Goal: Information Seeking & Learning: Learn about a topic

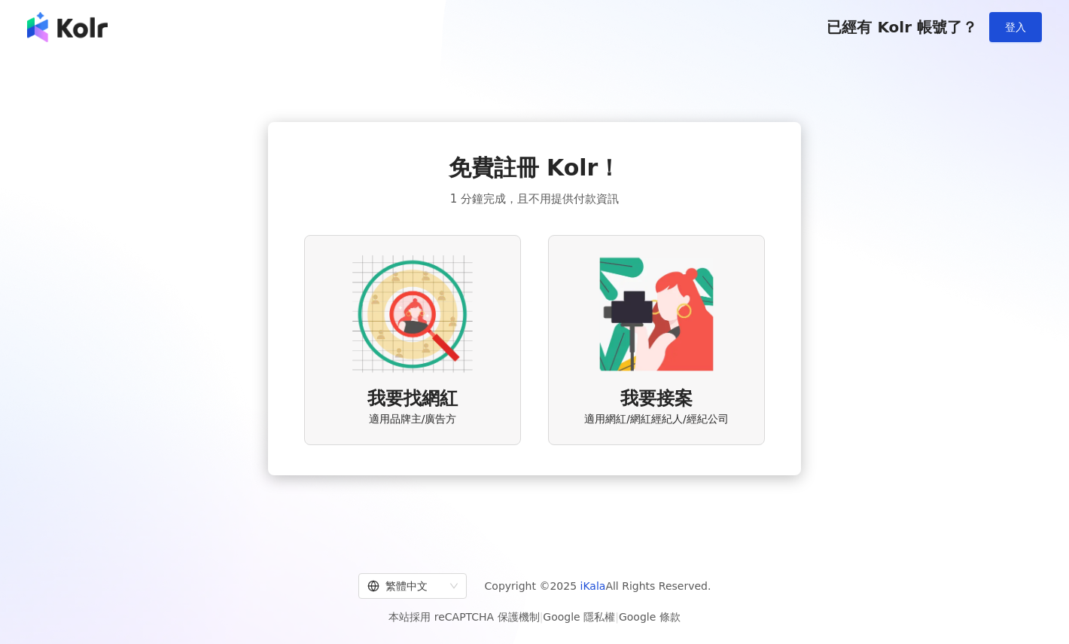
click at [462, 364] on img at bounding box center [412, 314] width 121 height 121
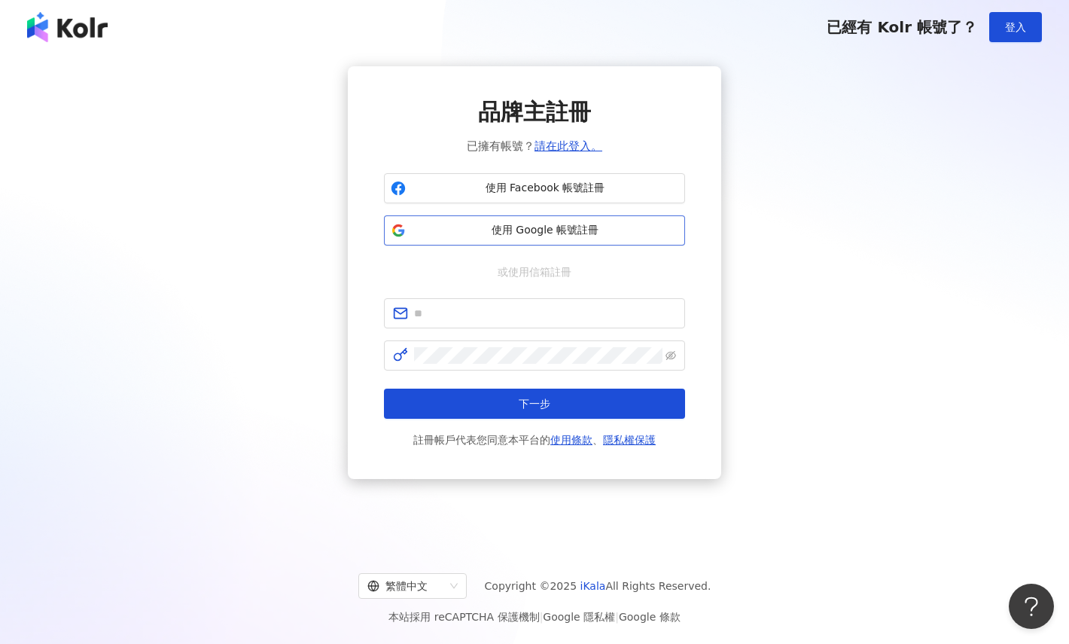
click at [482, 237] on span "使用 Google 帳號註冊" at bounding box center [545, 230] width 267 height 15
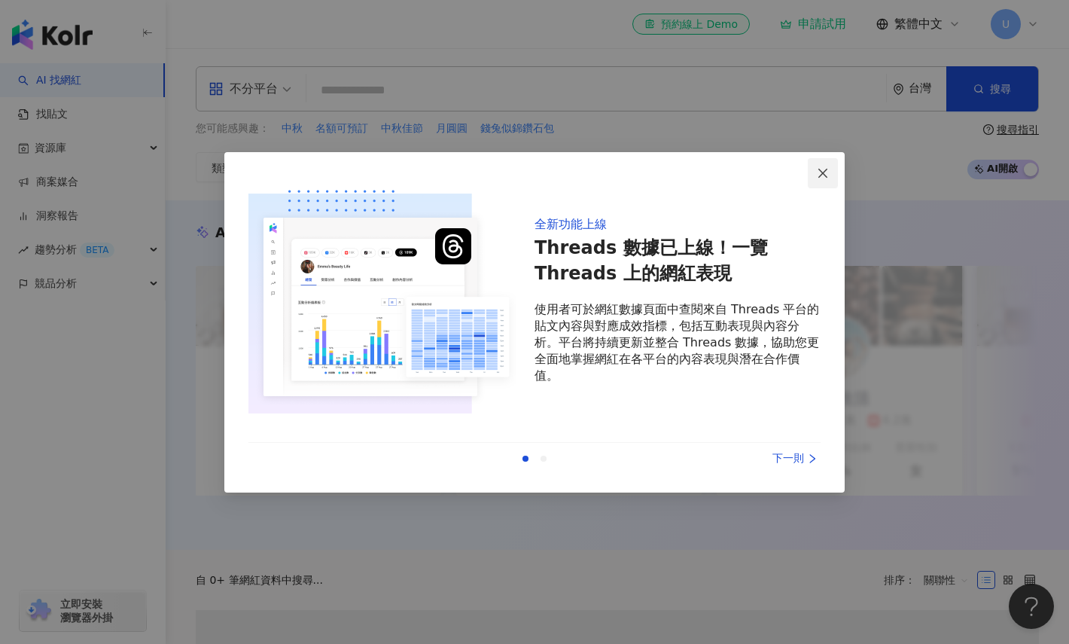
click at [827, 175] on icon "close" at bounding box center [823, 173] width 12 height 12
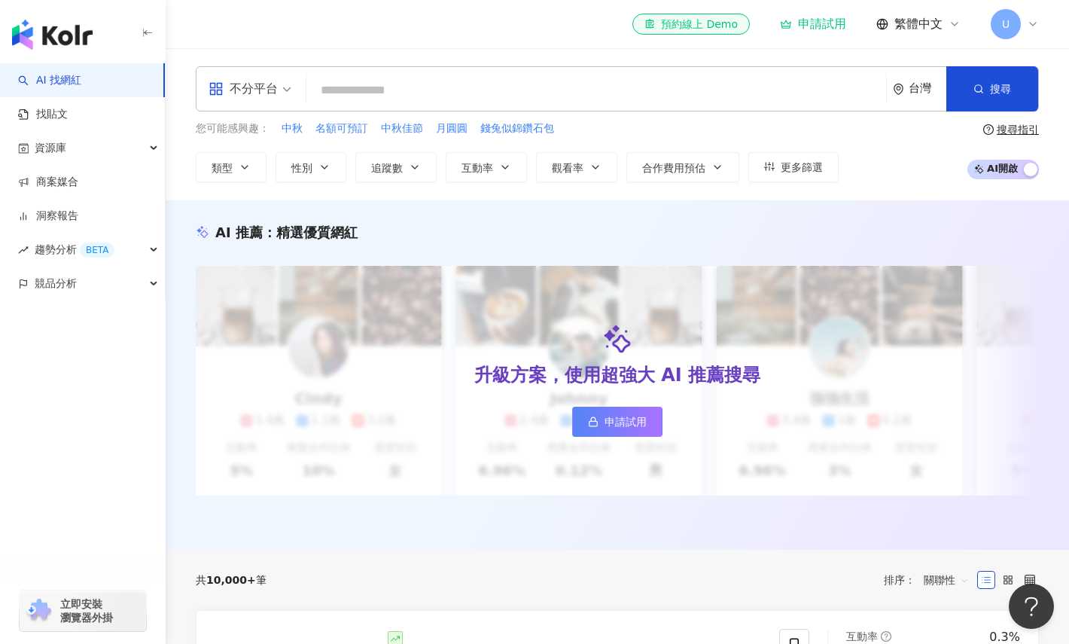
click at [1035, 24] on icon at bounding box center [1033, 24] width 12 height 12
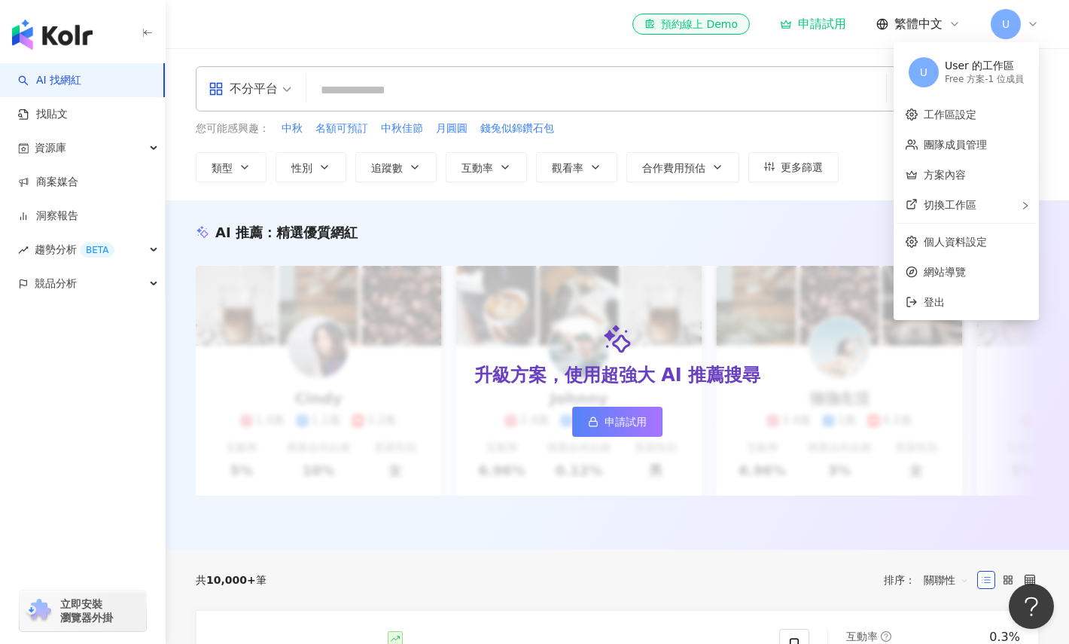
click at [1035, 24] on icon at bounding box center [1033, 24] width 12 height 12
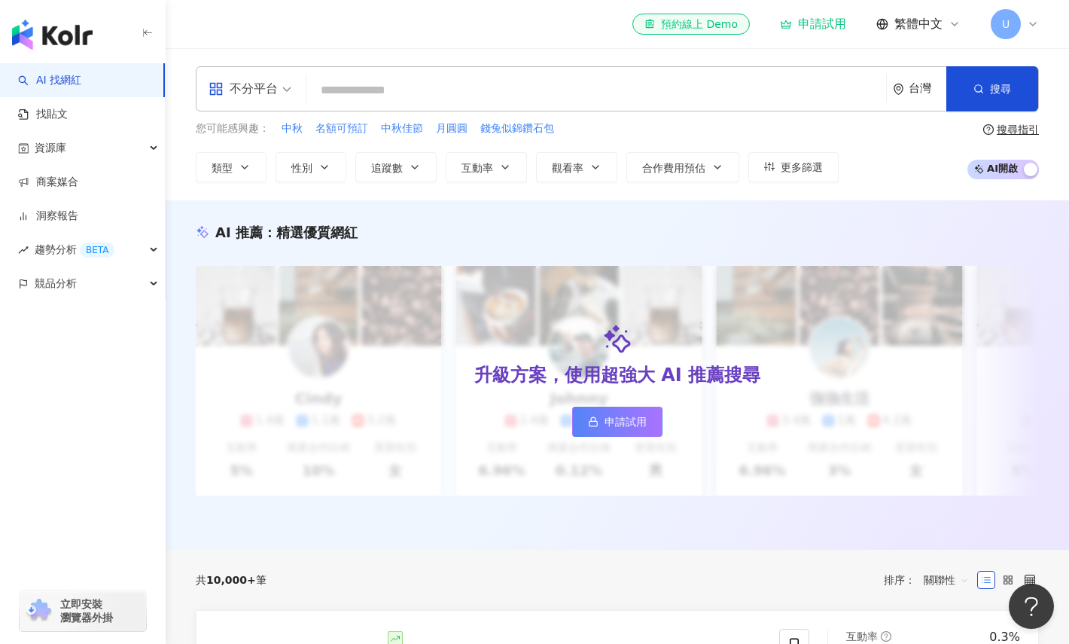
click at [438, 83] on input "search" at bounding box center [597, 90] width 568 height 29
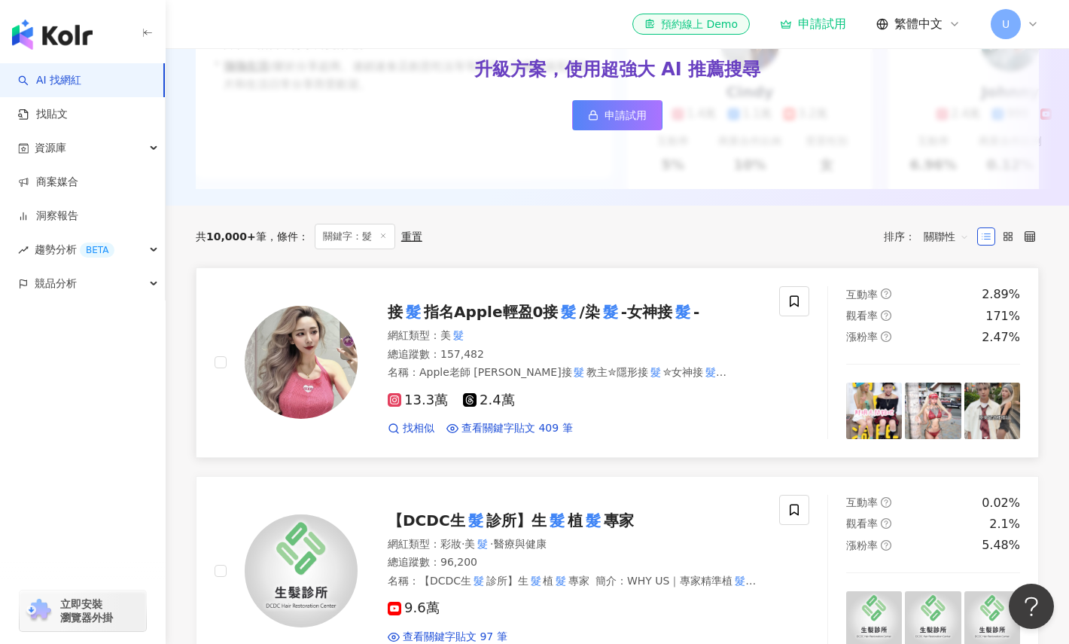
scroll to position [293, 0]
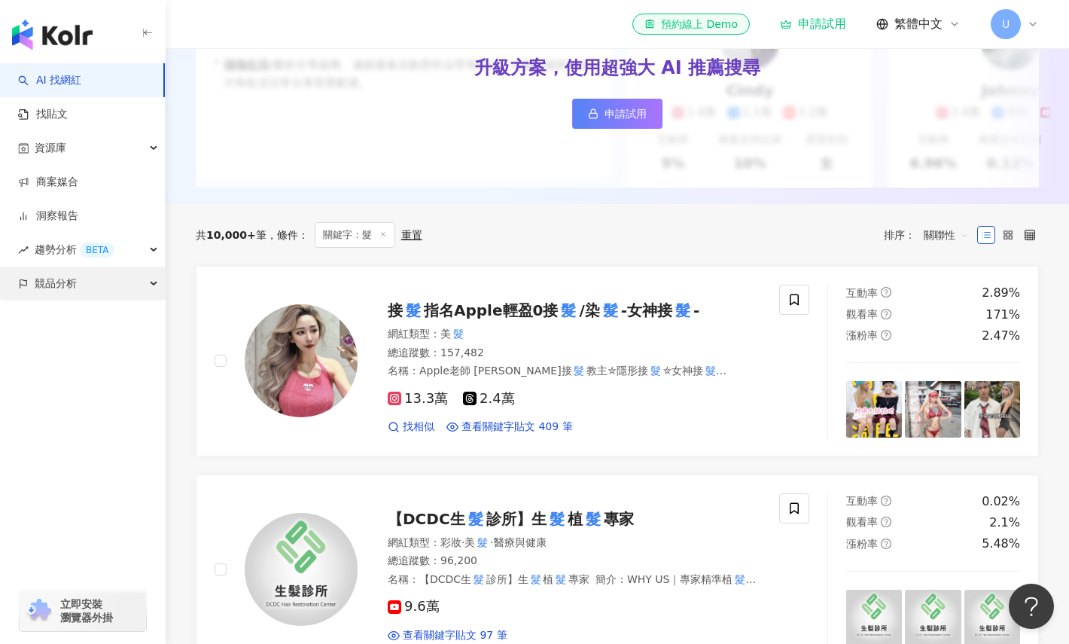
type input "*"
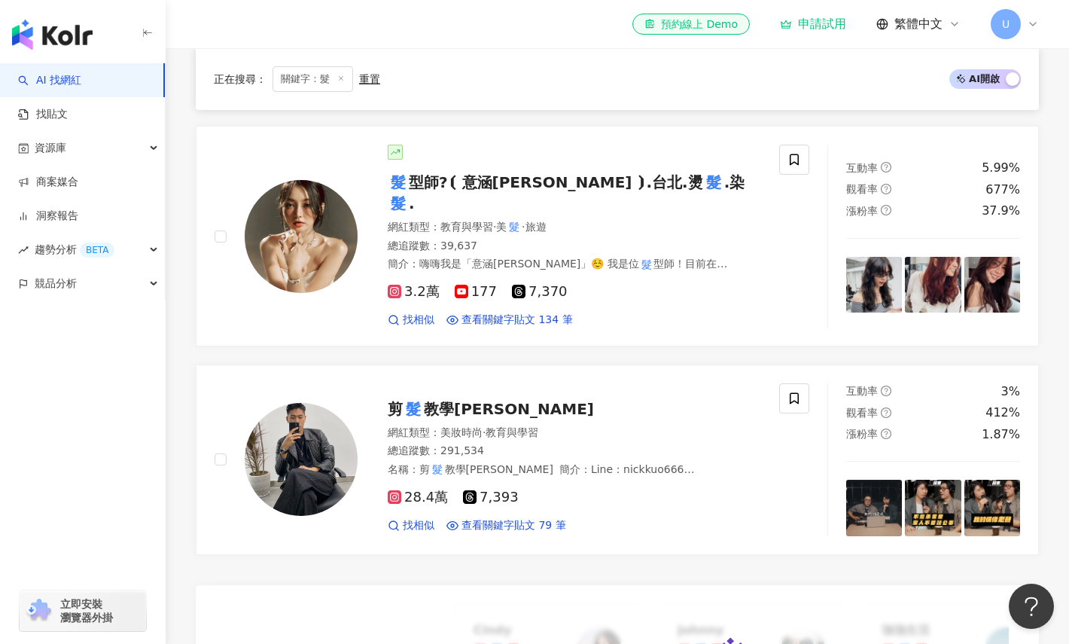
scroll to position [1017, 0]
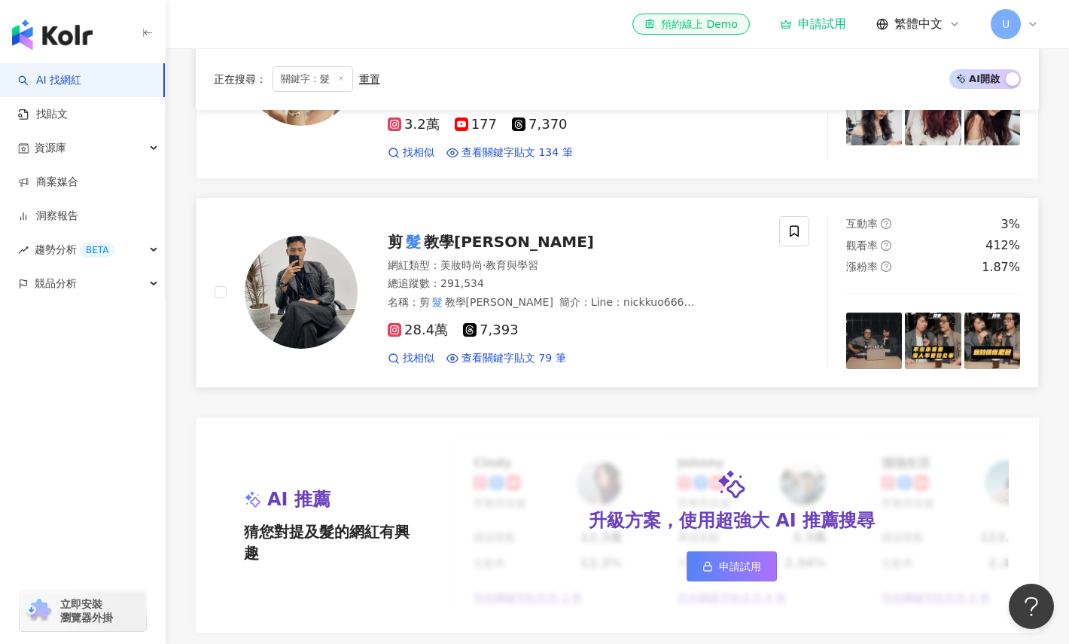
click at [450, 233] on span "教學尼克" at bounding box center [509, 242] width 170 height 18
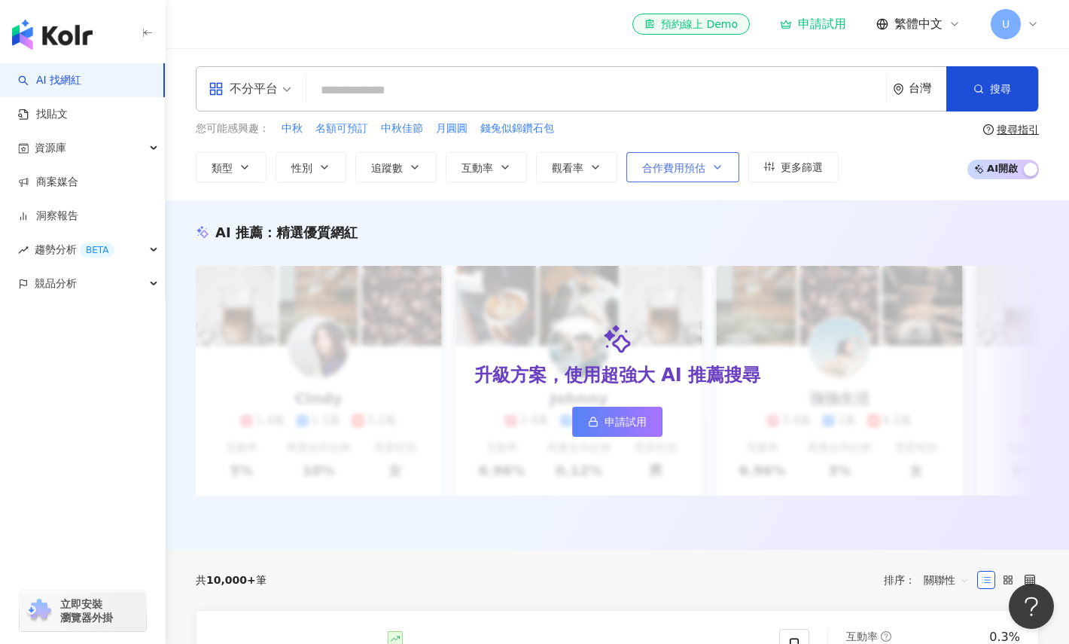
click at [697, 156] on button "合作費用預估" at bounding box center [683, 167] width 113 height 30
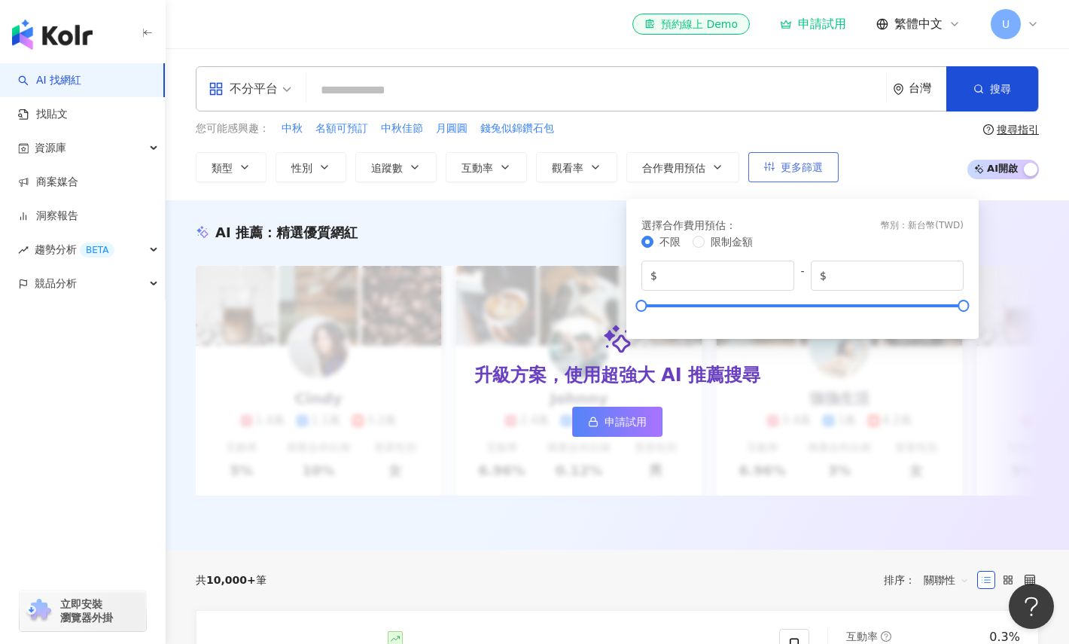
click at [813, 178] on button "更多篩選" at bounding box center [794, 167] width 90 height 30
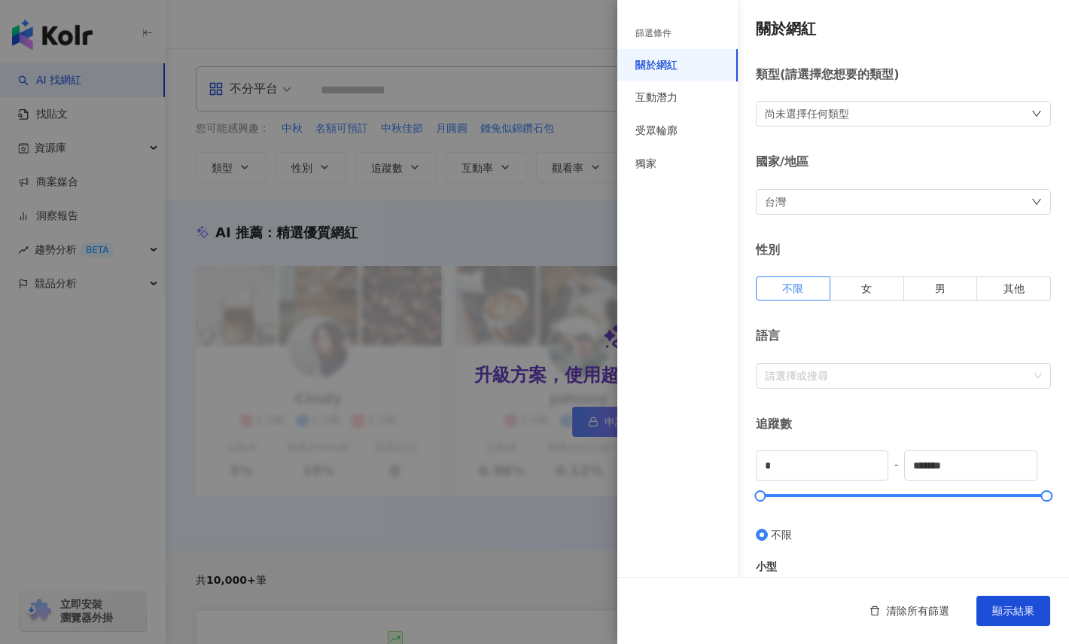
click at [474, 251] on div at bounding box center [534, 322] width 1069 height 644
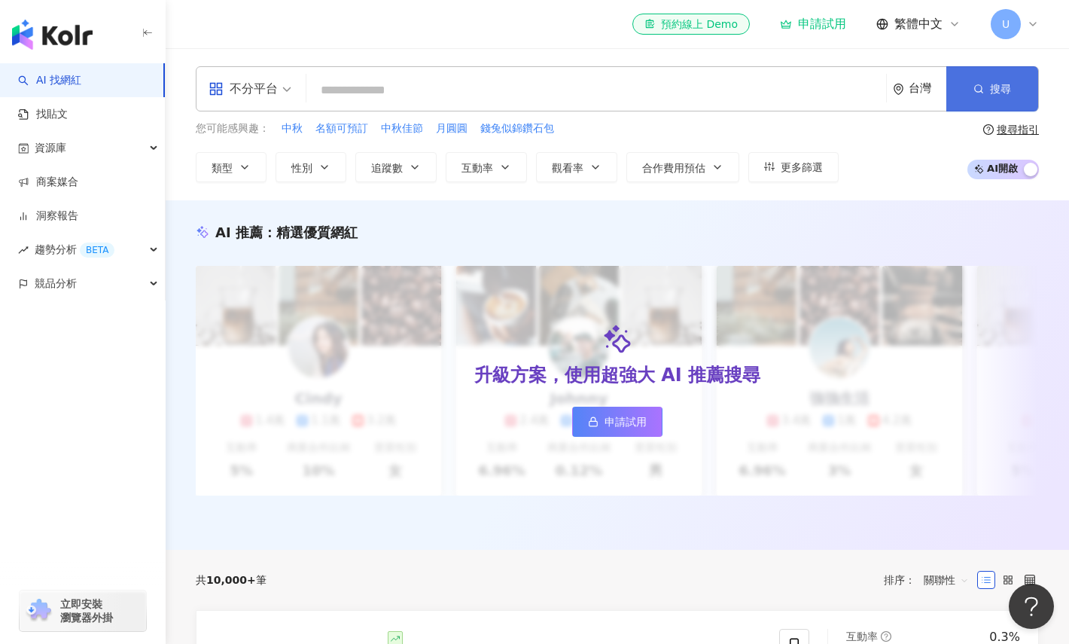
click at [1005, 83] on span "搜尋" at bounding box center [1000, 89] width 21 height 12
click at [502, 84] on input "search" at bounding box center [597, 90] width 568 height 29
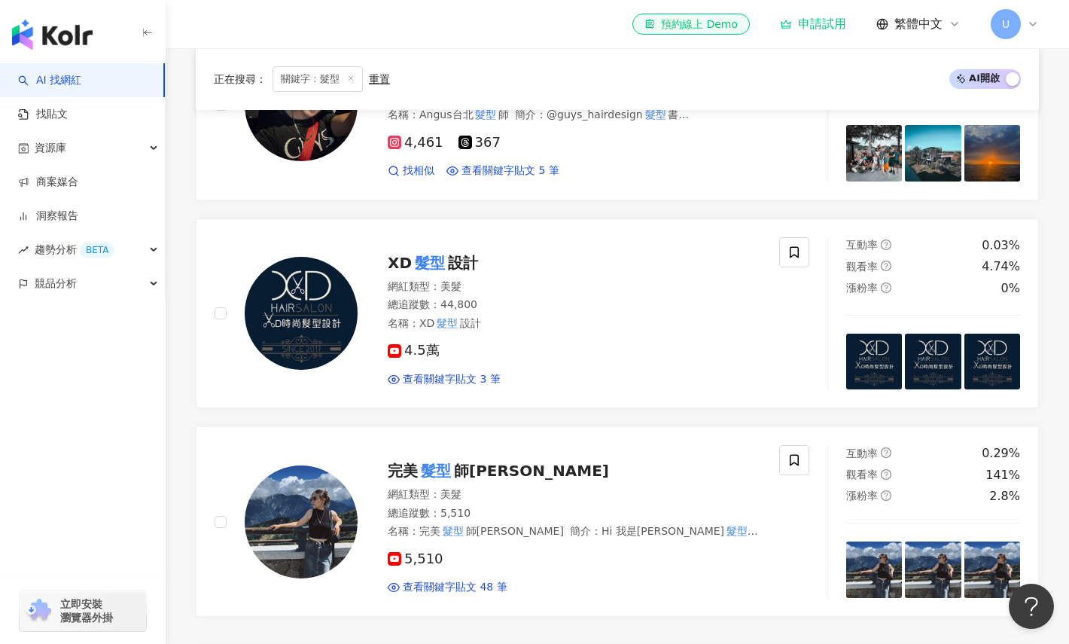
scroll to position [464, 0]
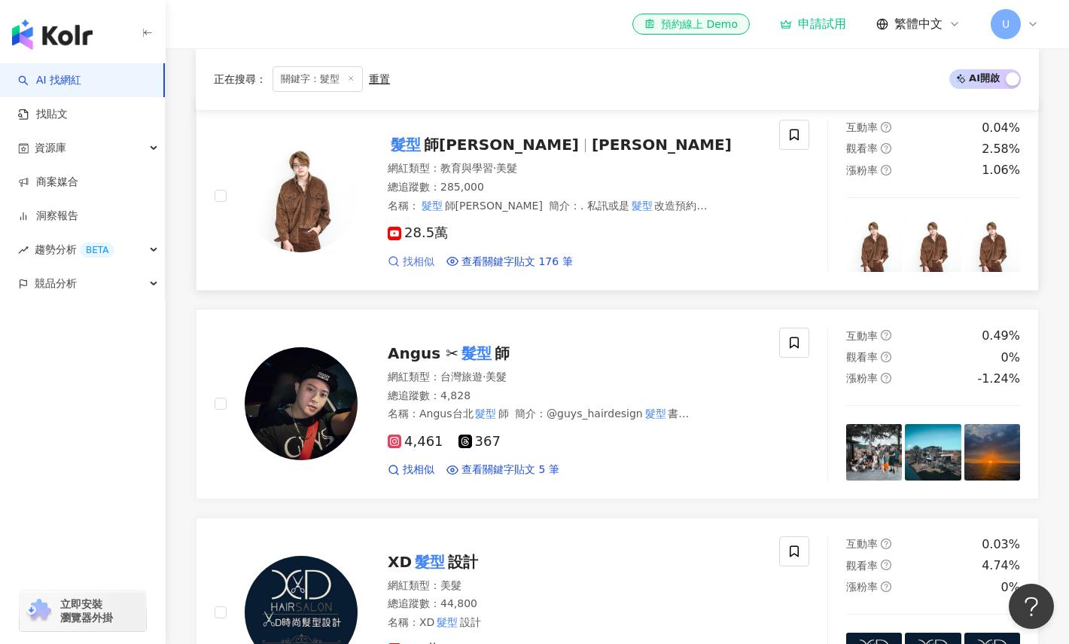
type input "**"
click at [413, 264] on span "找相似" at bounding box center [419, 262] width 32 height 15
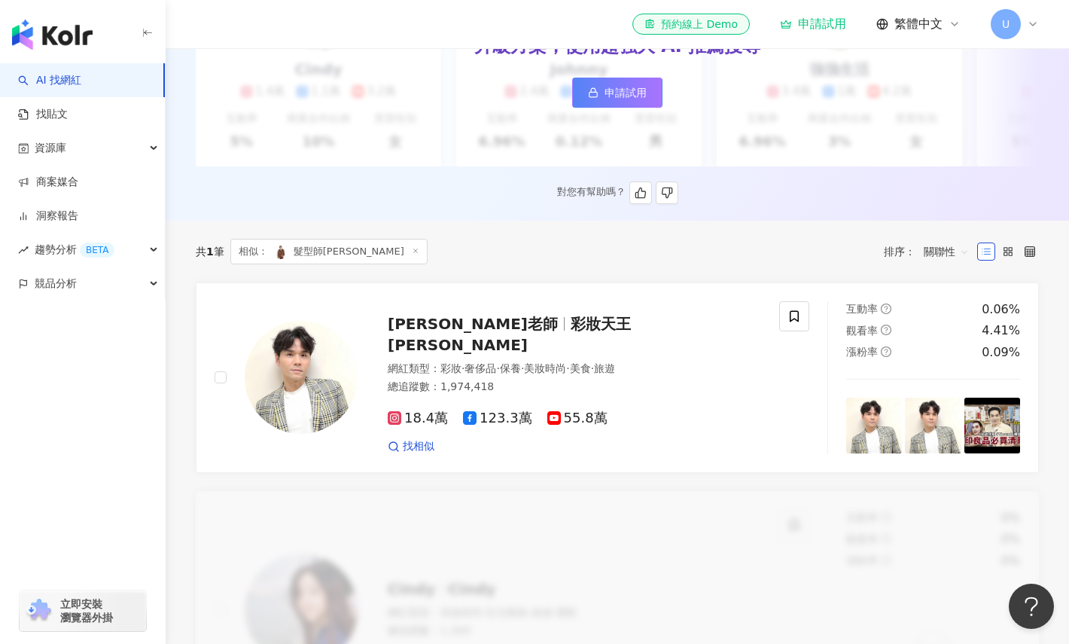
scroll to position [313, 0]
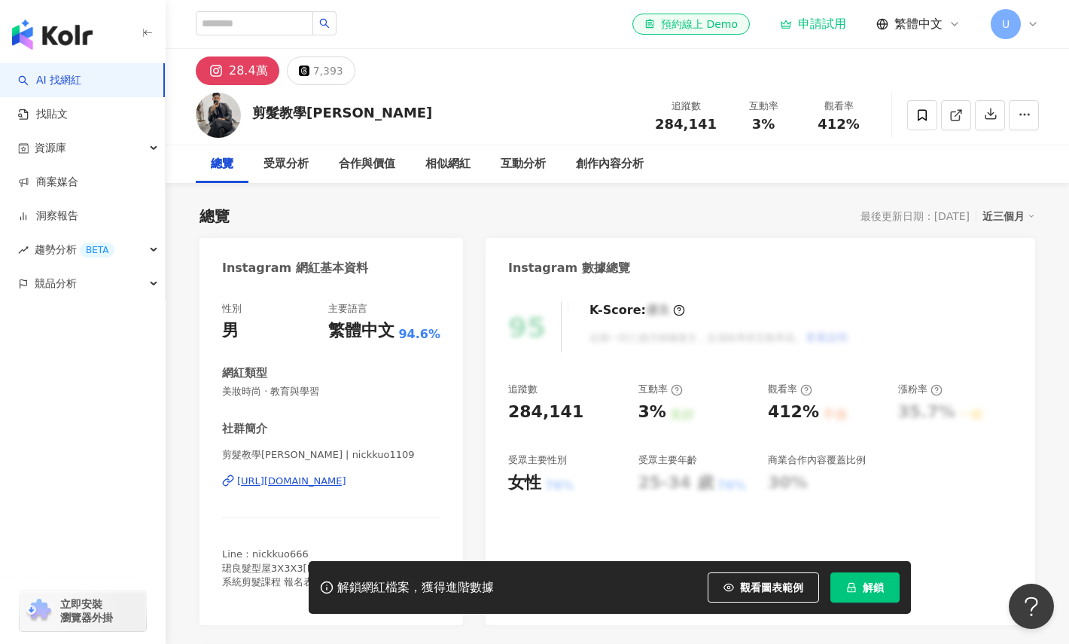
click at [292, 482] on div "https://www.instagram.com/nickkuo1109/" at bounding box center [291, 481] width 109 height 14
